Goal: Transaction & Acquisition: Obtain resource

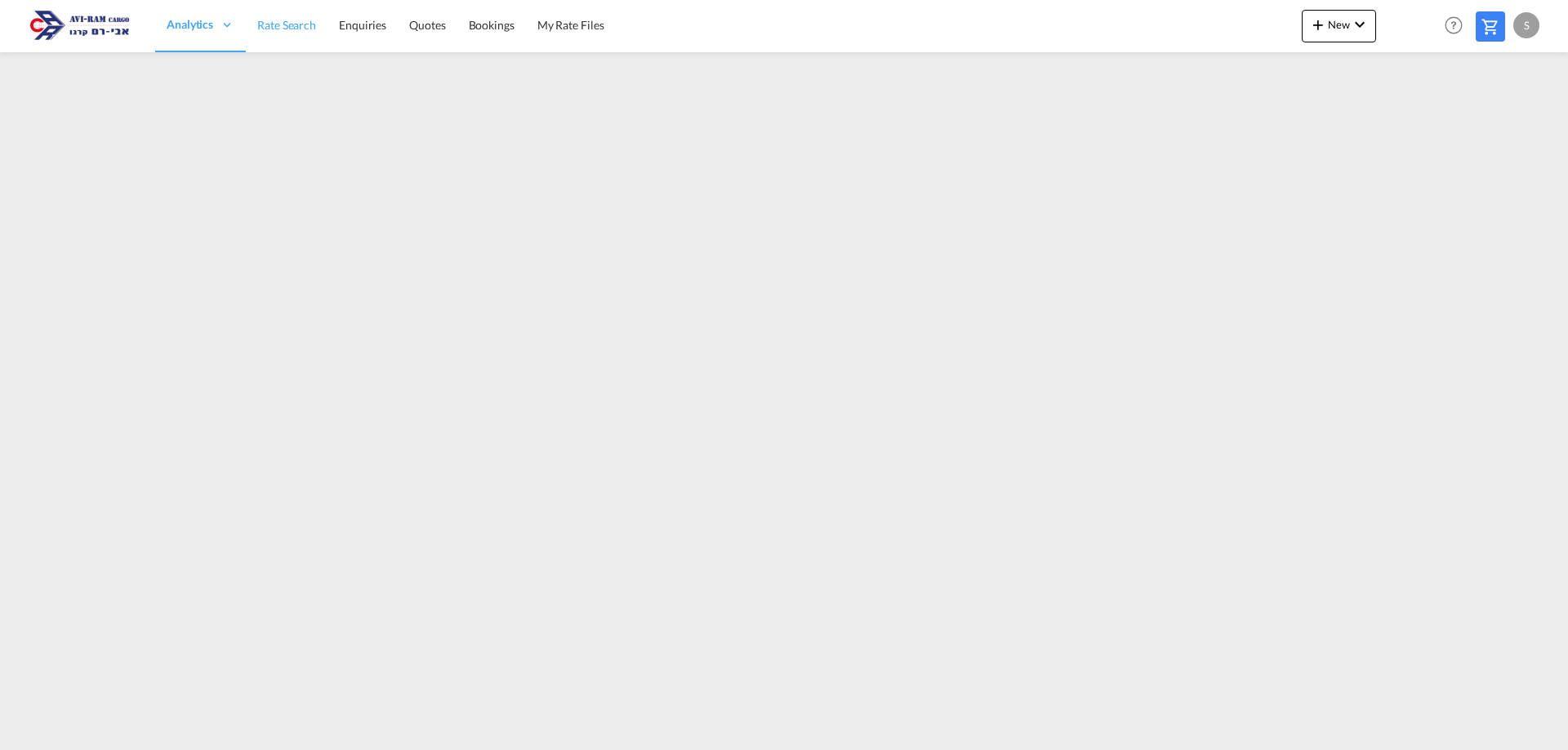
click at [288, 31] on span "Rate Search" at bounding box center [286, 25] width 58 height 14
click at [266, 19] on span "Rate Search" at bounding box center [286, 25] width 58 height 14
click at [302, 28] on span "Rate Search" at bounding box center [286, 25] width 58 height 14
click at [295, 31] on span "Rate Search" at bounding box center [286, 25] width 58 height 14
